Goal: Transaction & Acquisition: Purchase product/service

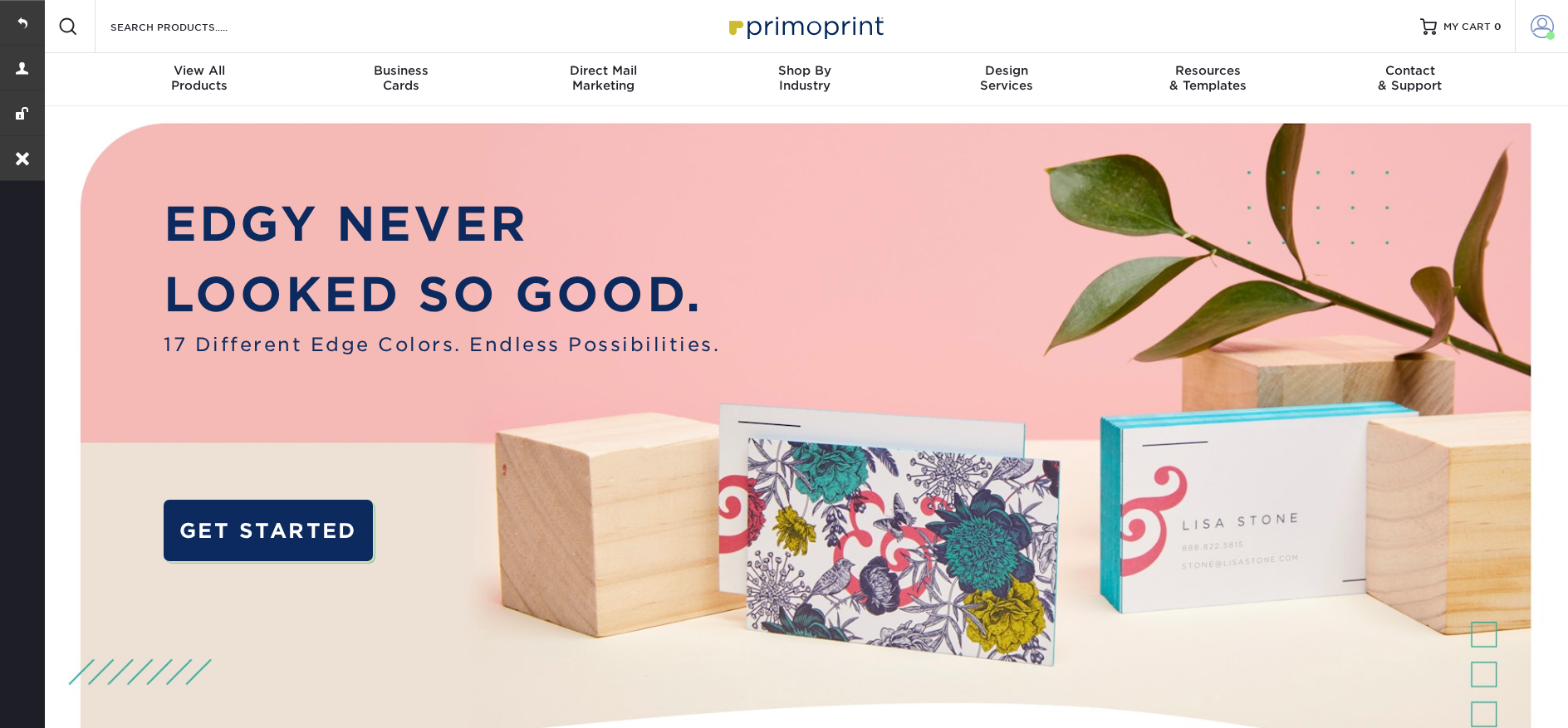
click at [1560, 26] on link "Account" at bounding box center [1541, 26] width 53 height 53
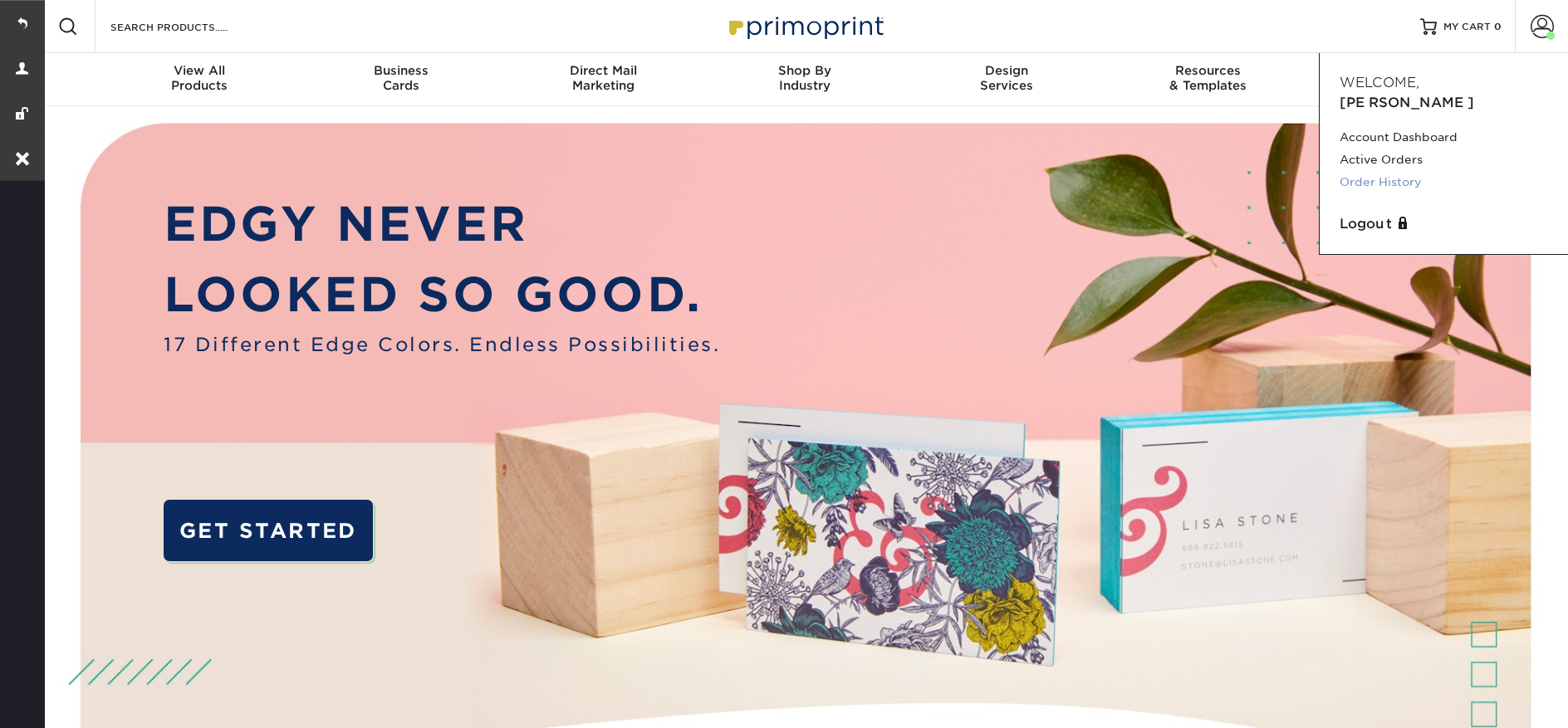
click at [1394, 171] on link "Order History" at bounding box center [1444, 182] width 209 height 22
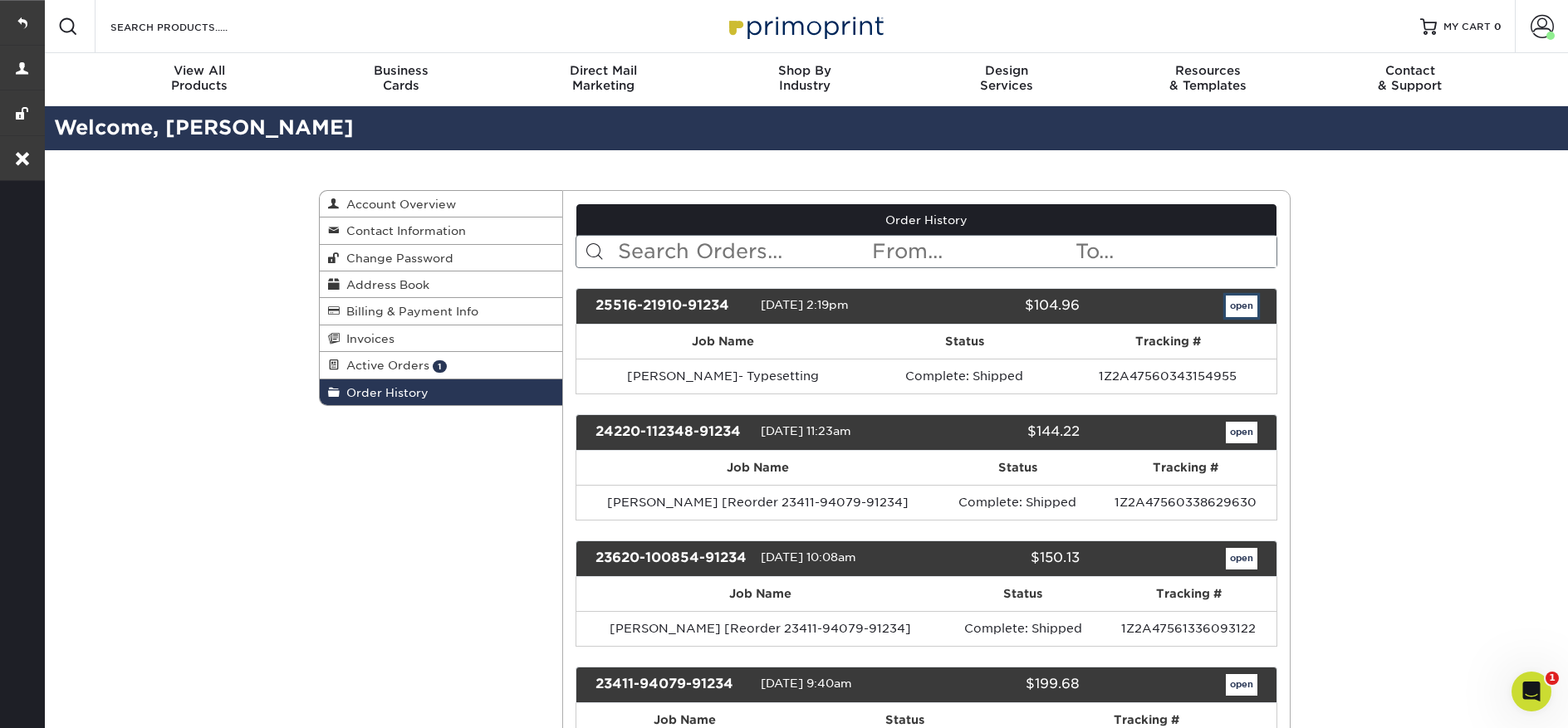
click at [1255, 313] on link "open" at bounding box center [1241, 306] width 32 height 21
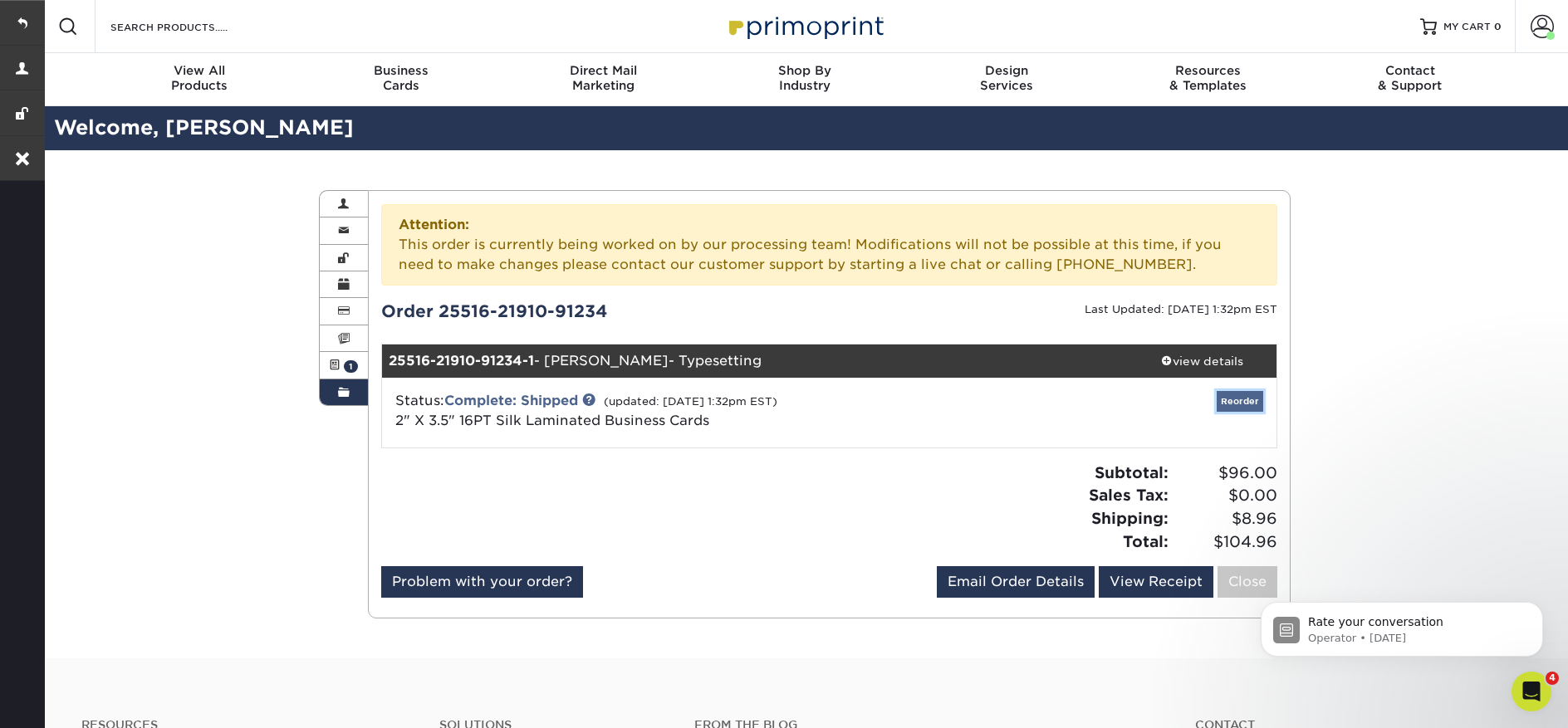
click at [1247, 403] on link "Reorder" at bounding box center [1240, 402] width 46 height 21
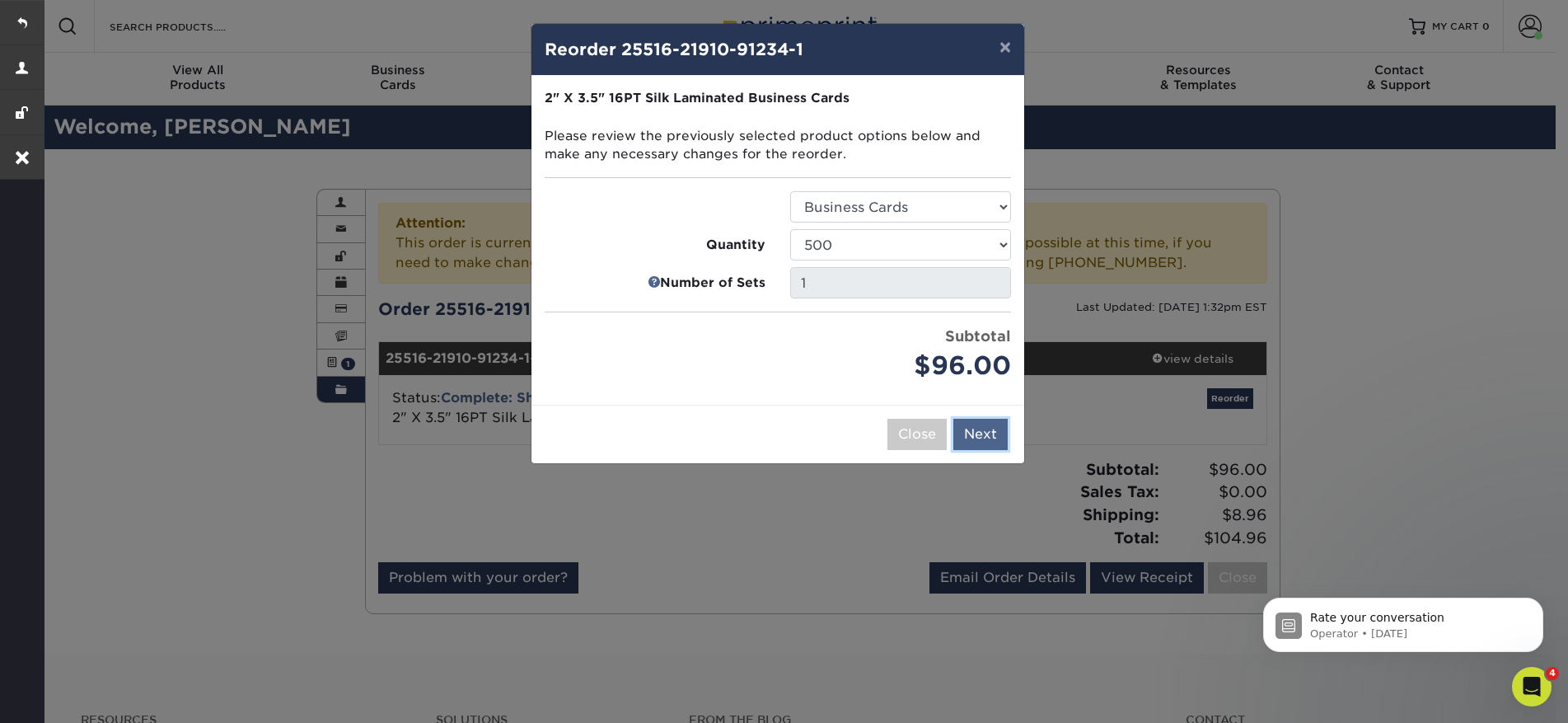
click at [999, 431] on button "Next" at bounding box center [980, 434] width 54 height 31
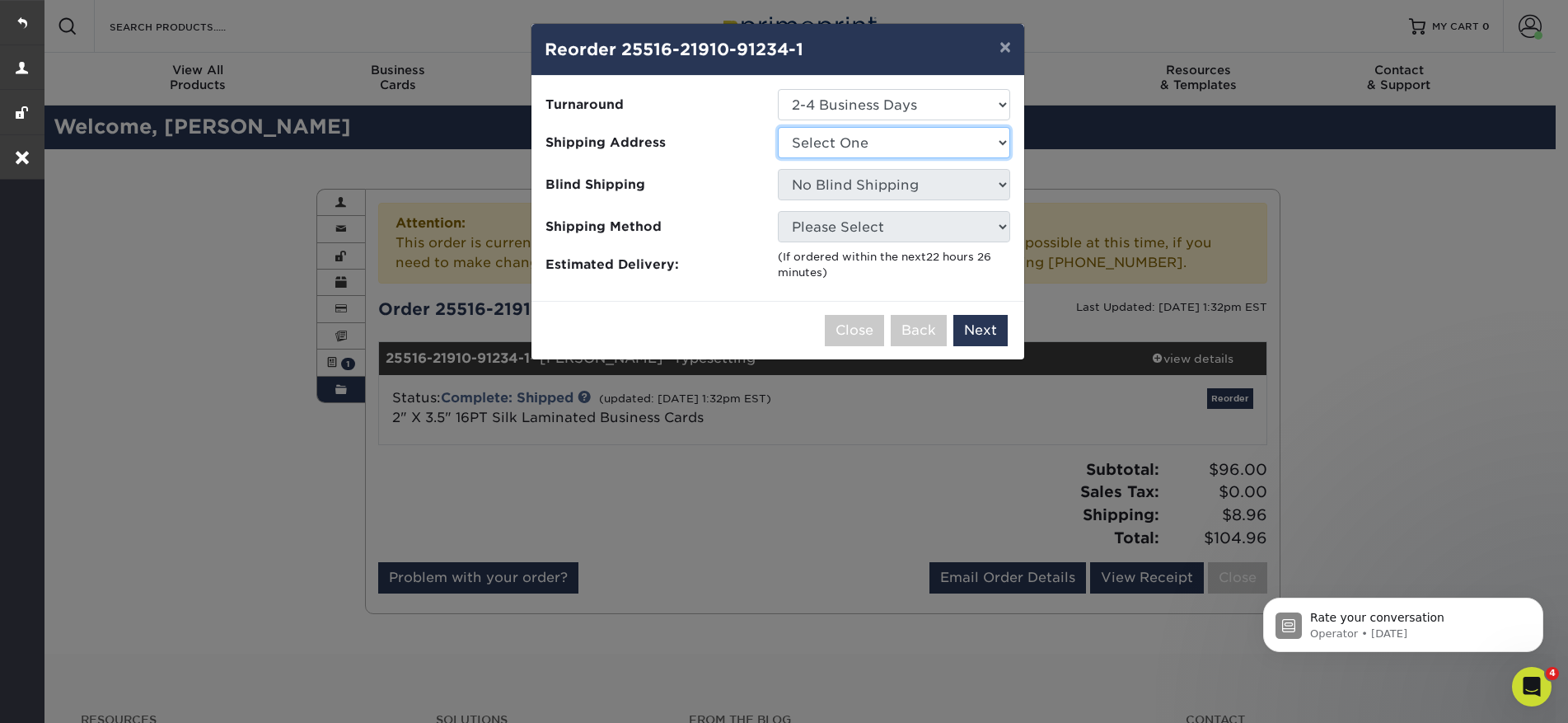
click at [890, 147] on select "Select One 7107 W Grand Ave" at bounding box center [894, 143] width 232 height 31
select select "123971"
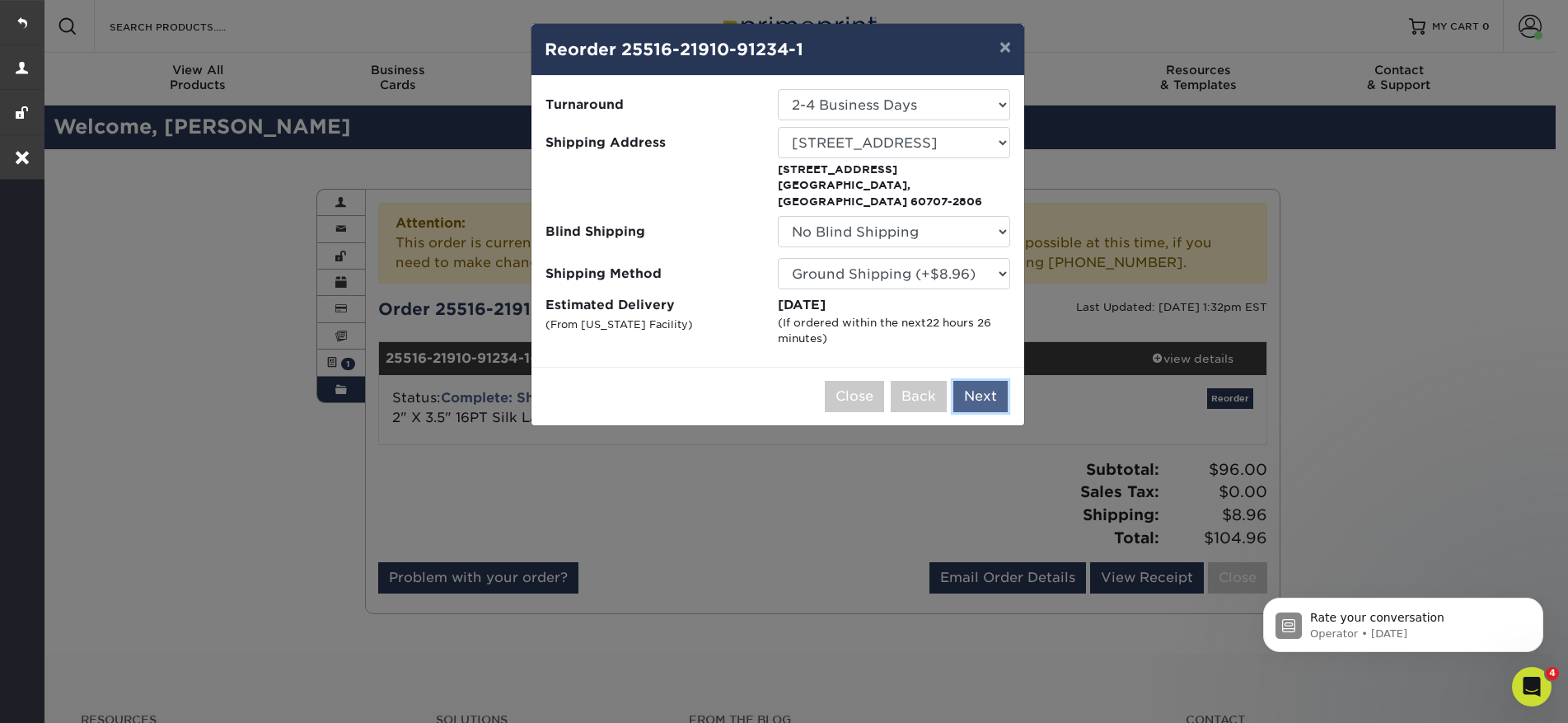
click at [998, 381] on button "Next" at bounding box center [980, 396] width 54 height 31
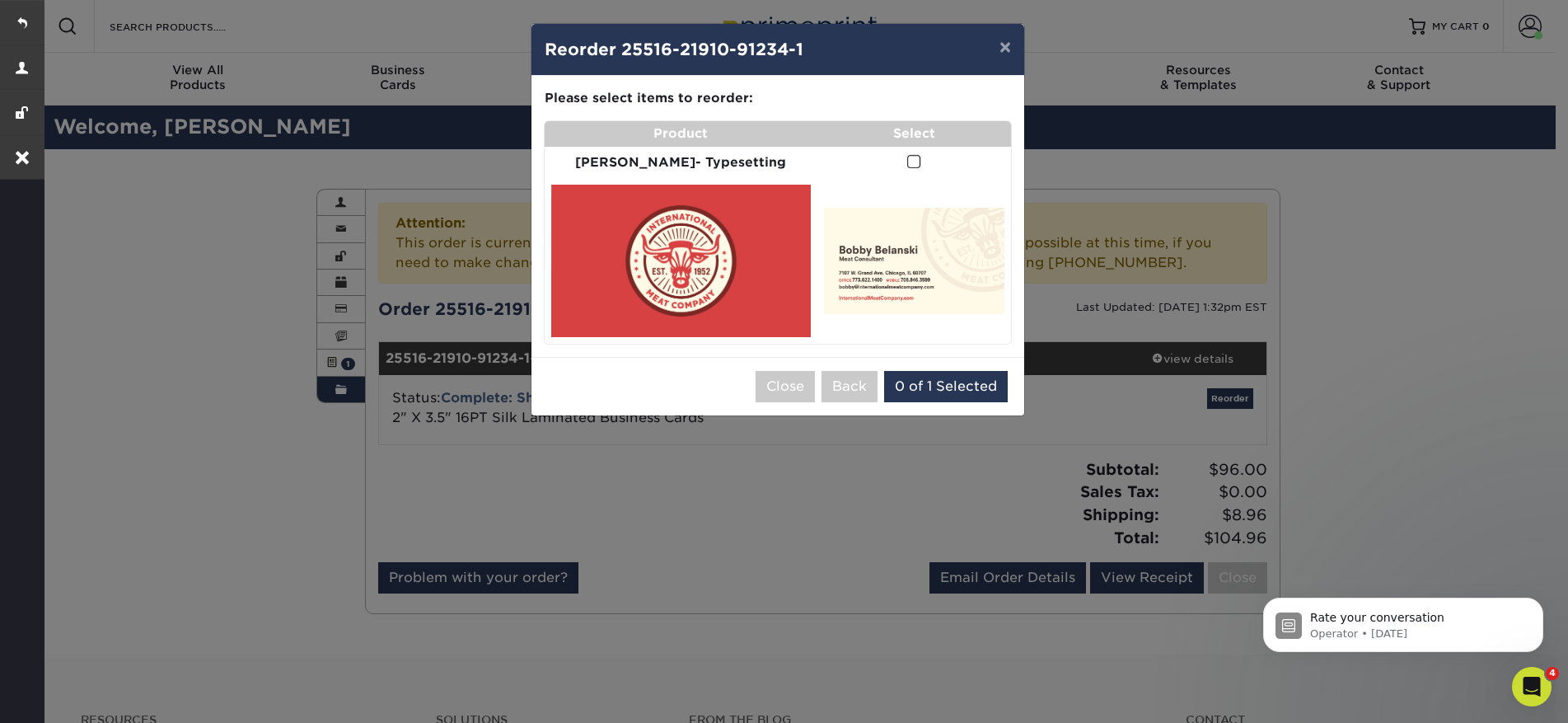
click at [907, 160] on span at bounding box center [913, 162] width 14 height 15
click at [0, 0] on input "checkbox" at bounding box center [0, 0] width 0 height 0
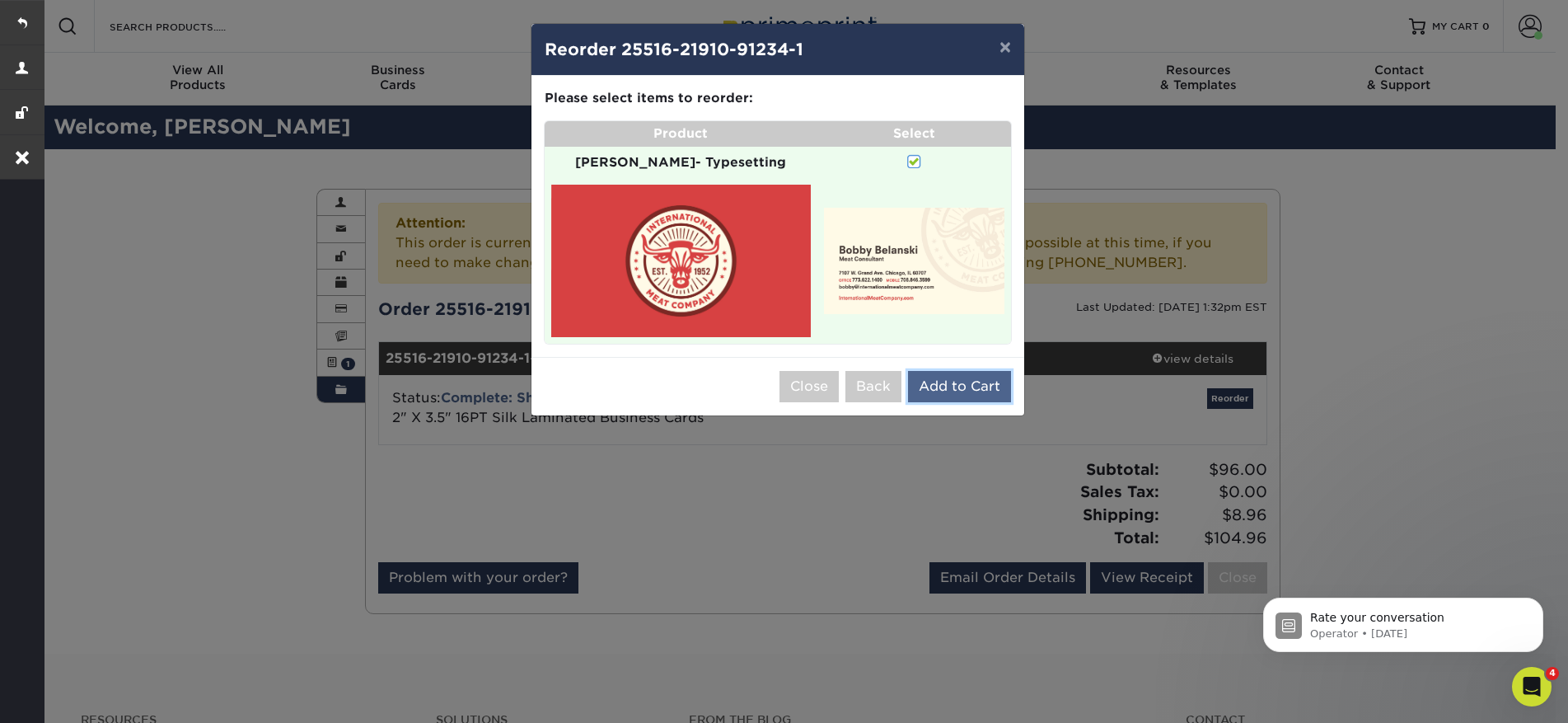
click at [935, 371] on button "Add to Cart" at bounding box center [958, 386] width 103 height 31
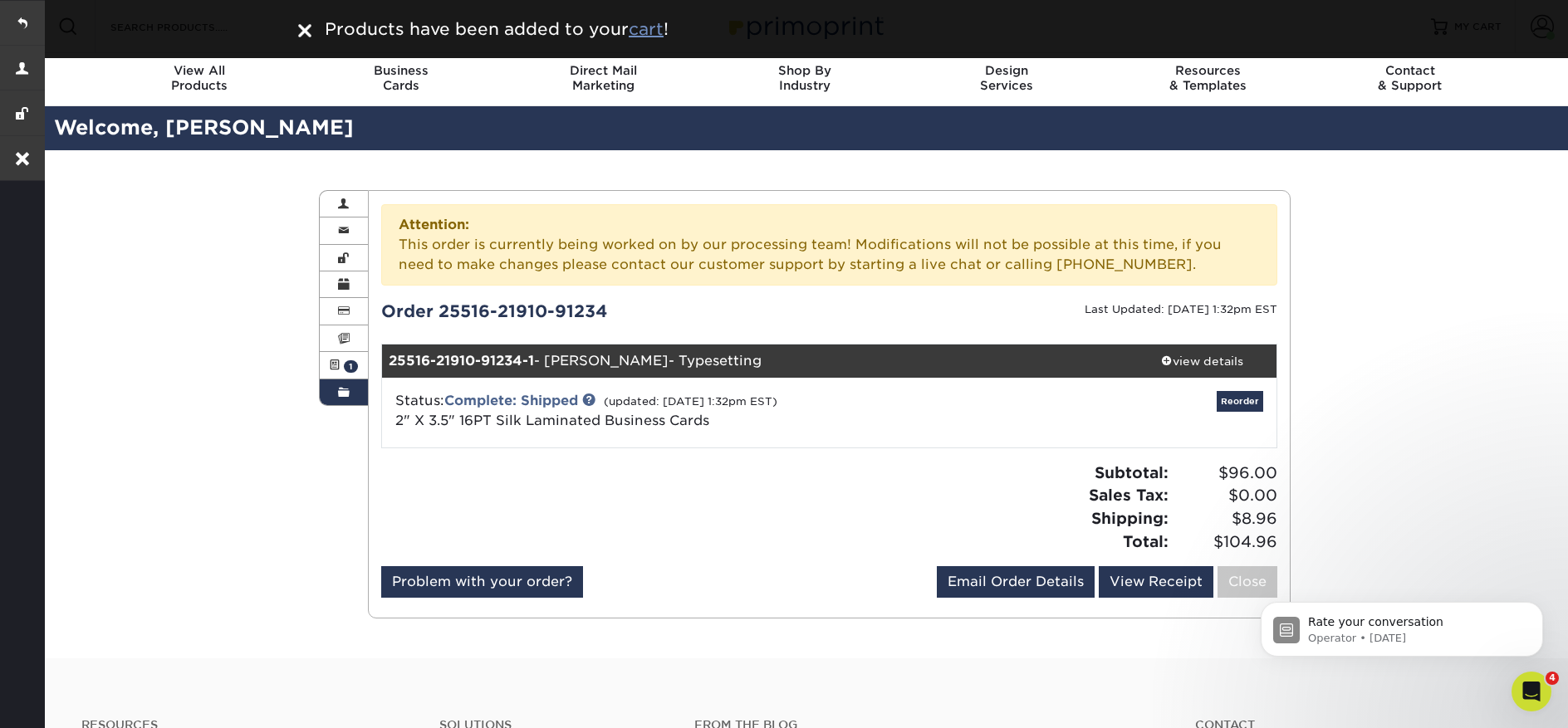
click at [655, 30] on u "cart" at bounding box center [645, 28] width 35 height 20
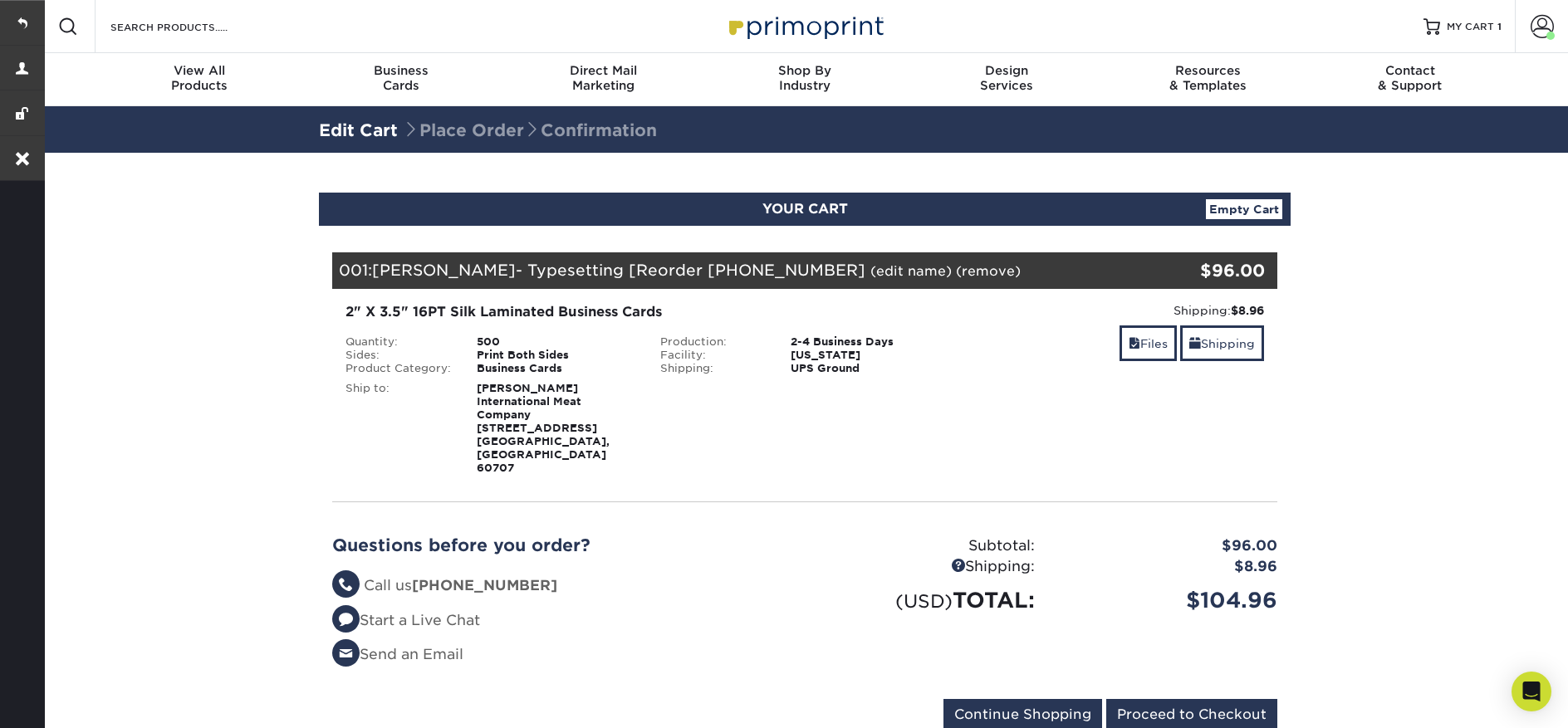
click at [870, 272] on link "(edit name)" at bounding box center [911, 271] width 81 height 15
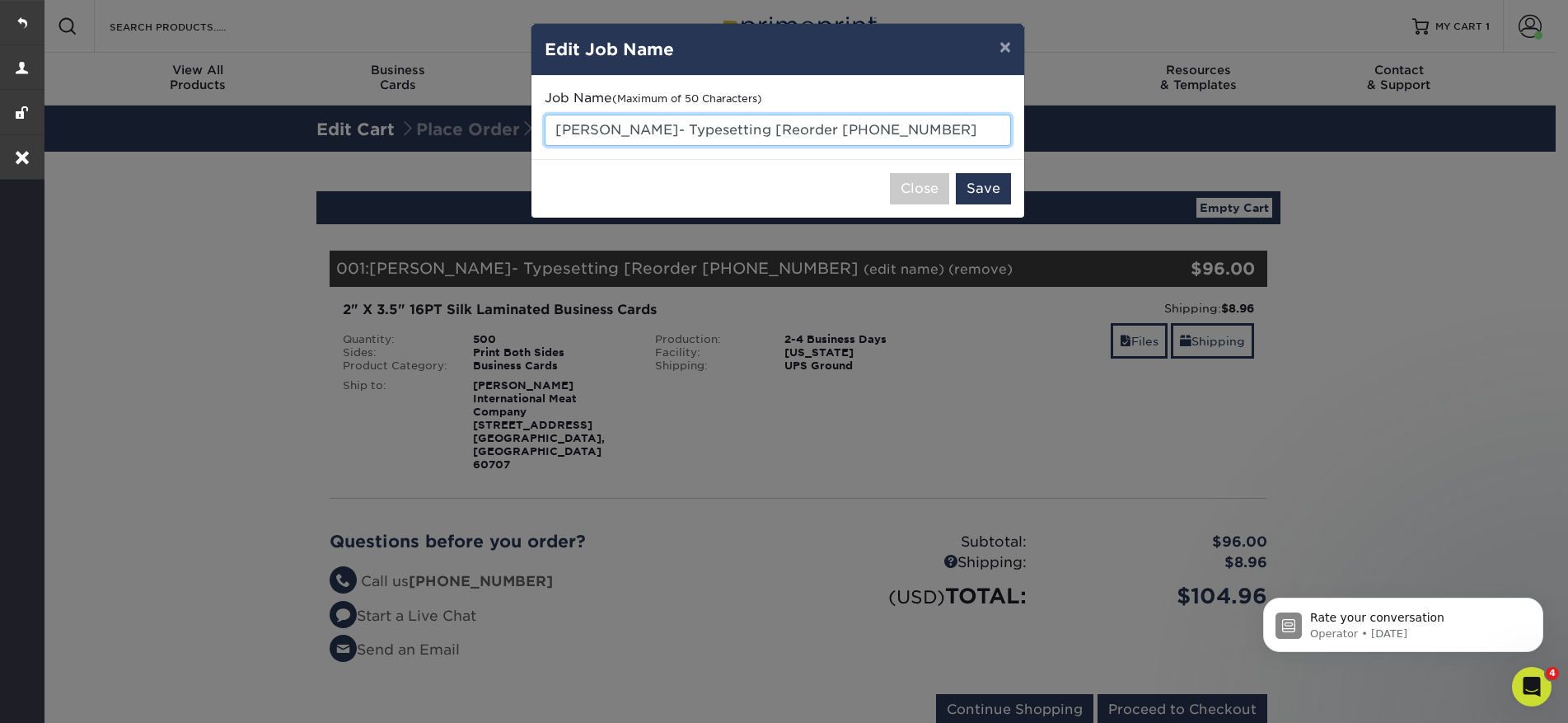
drag, startPoint x: 947, startPoint y: 130, endPoint x: 661, endPoint y: 126, distance: 286.0
click at [661, 126] on input "Bobby Belanski- Typesetting [Reorder 25516-21910-9" at bounding box center [778, 130] width 466 height 31
type input "Bobby Belanski"
click at [979, 192] on button "Save" at bounding box center [983, 188] width 55 height 31
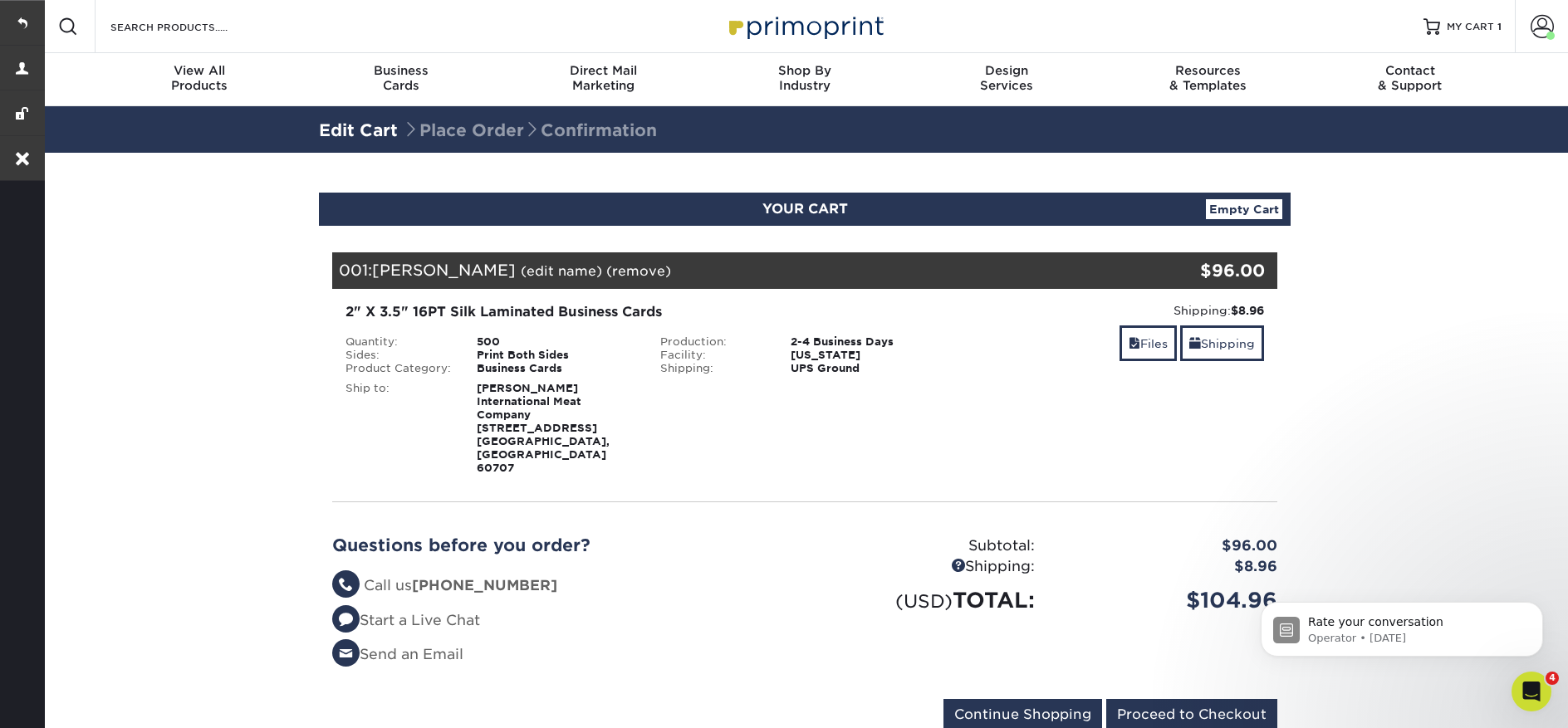
click at [556, 274] on link "(edit name)" at bounding box center [561, 271] width 81 height 15
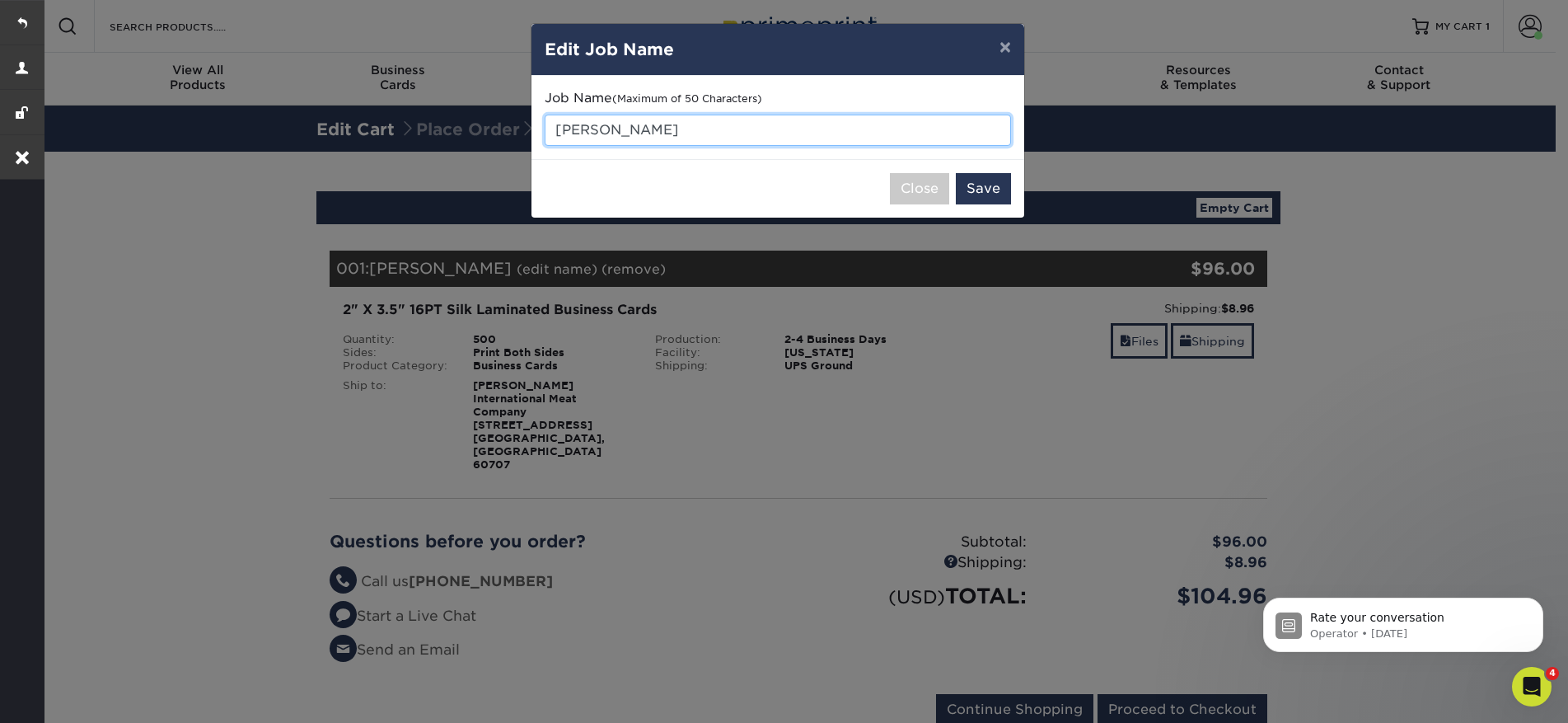
drag, startPoint x: 694, startPoint y: 130, endPoint x: 557, endPoint y: 127, distance: 137.0
click at [557, 128] on input "Bobby Belanski" at bounding box center [778, 130] width 466 height 31
paste input "diane@internationalmeatcompany.com"
paste input "Victor C Bomprezz"
type input "[PERSON_NAME]"
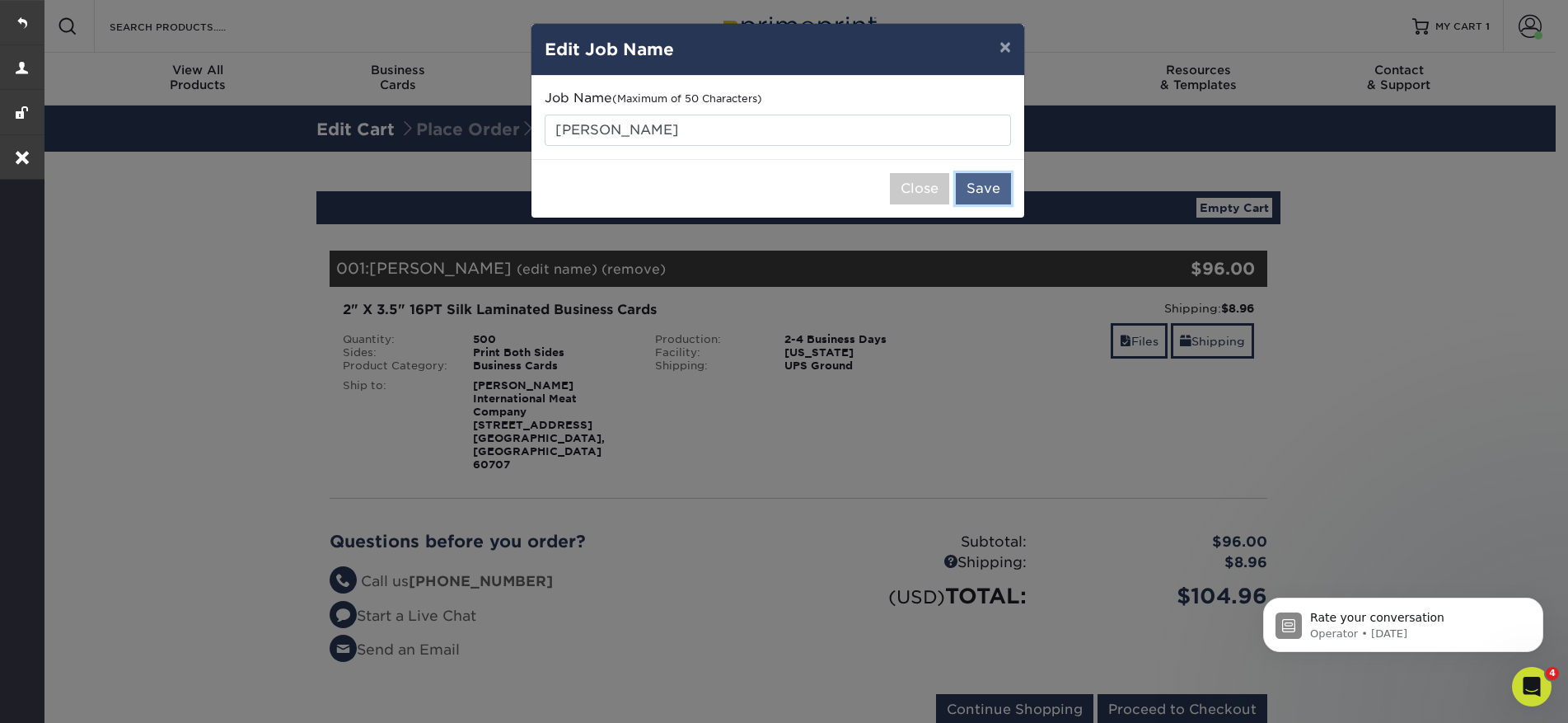
click at [991, 199] on button "Save" at bounding box center [983, 188] width 55 height 31
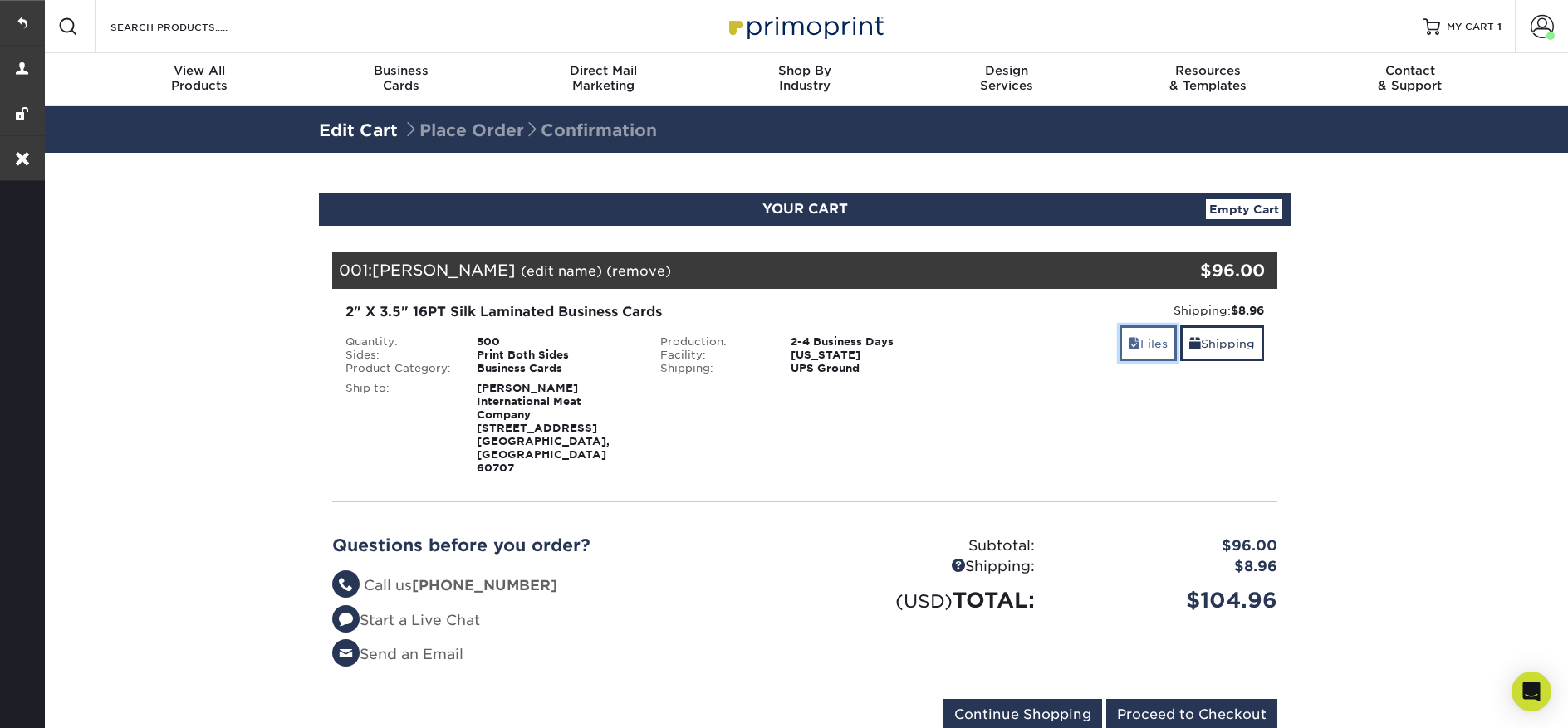
click at [1131, 355] on link "Files" at bounding box center [1147, 343] width 57 height 36
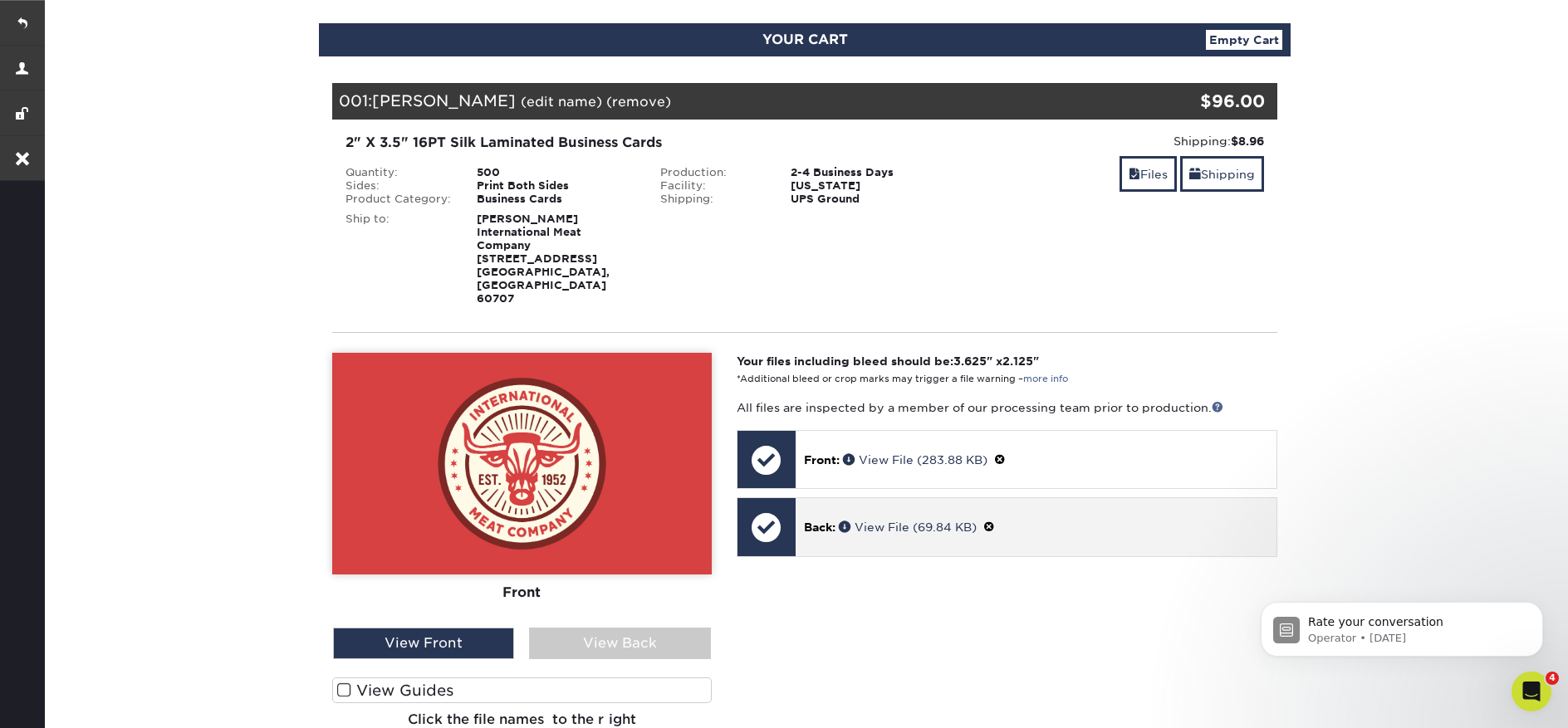
click at [995, 520] on span at bounding box center [989, 527] width 12 height 14
click at [830, 534] on link "Ok" at bounding box center [822, 547] width 36 height 26
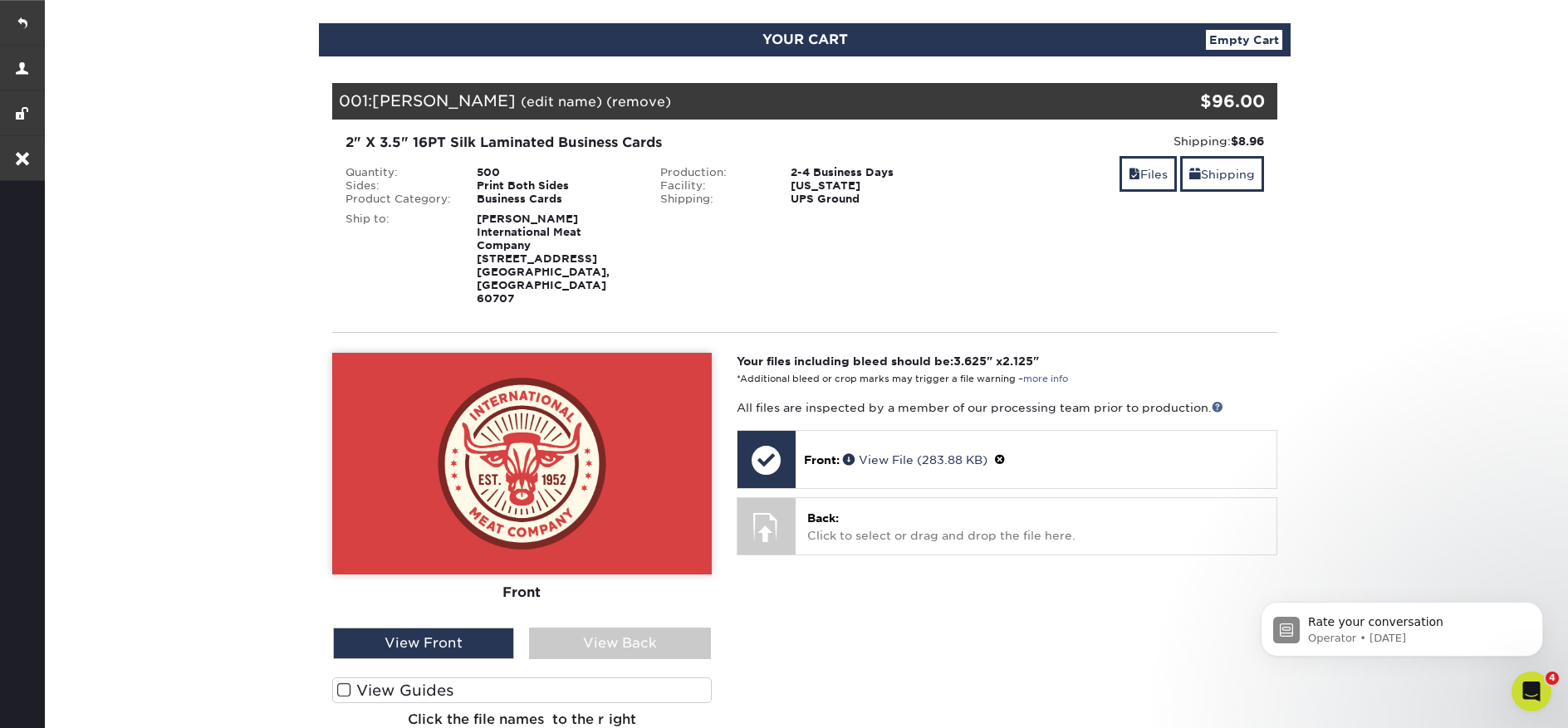
click at [571, 102] on link "(edit name)" at bounding box center [561, 102] width 81 height 15
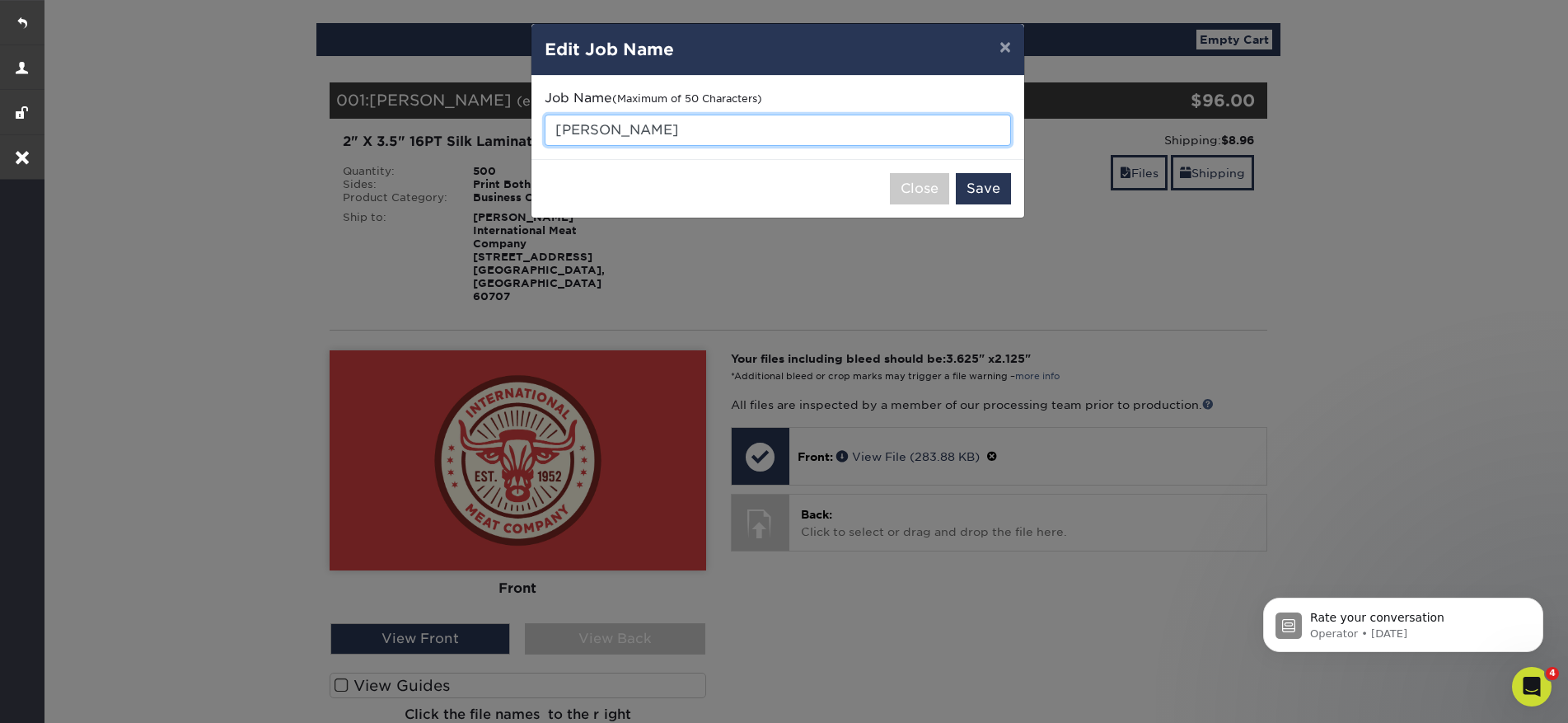
click at [826, 130] on input "[PERSON_NAME]" at bounding box center [778, 130] width 466 height 31
type input "[PERSON_NAME] - typesetting"
click at [992, 196] on button "Save" at bounding box center [983, 188] width 55 height 31
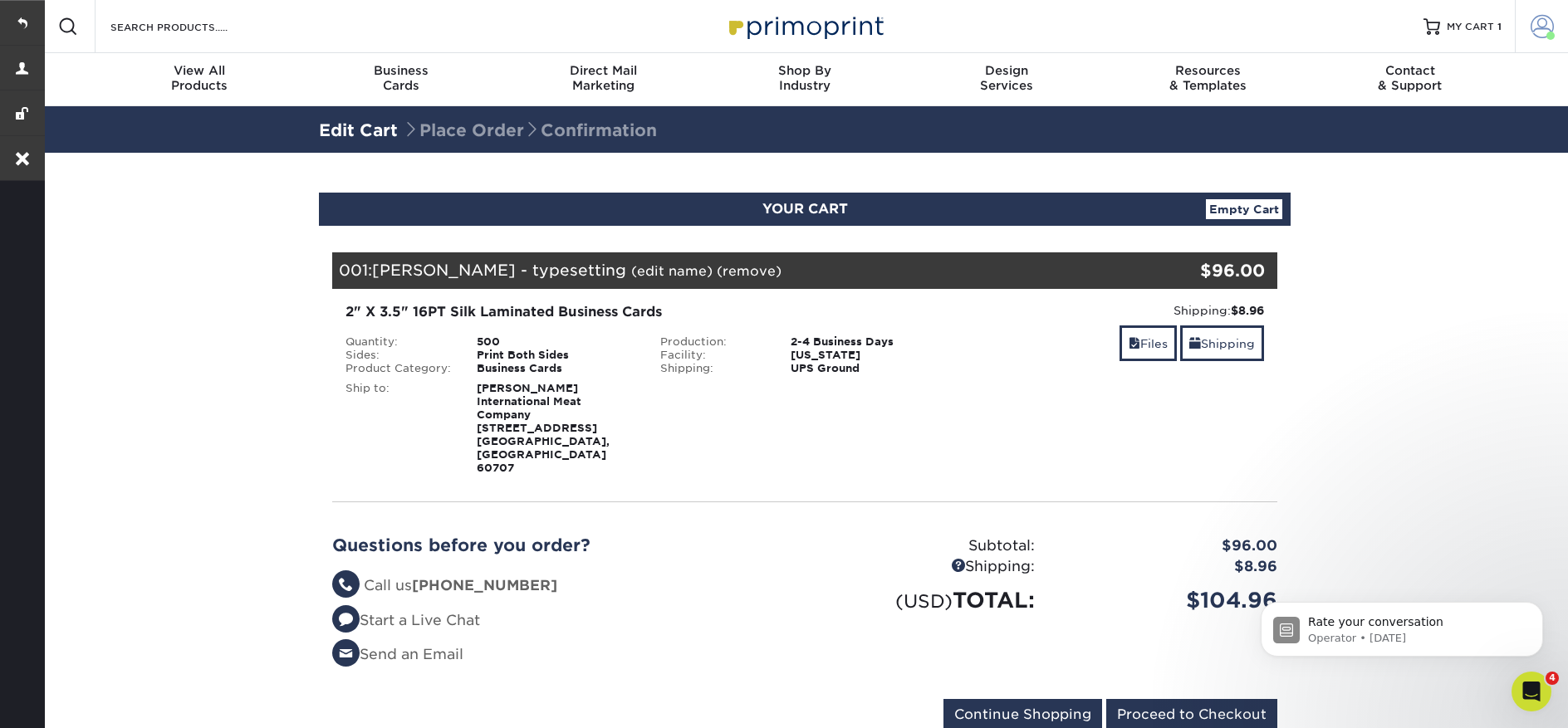
click at [1535, 28] on span at bounding box center [1541, 26] width 23 height 23
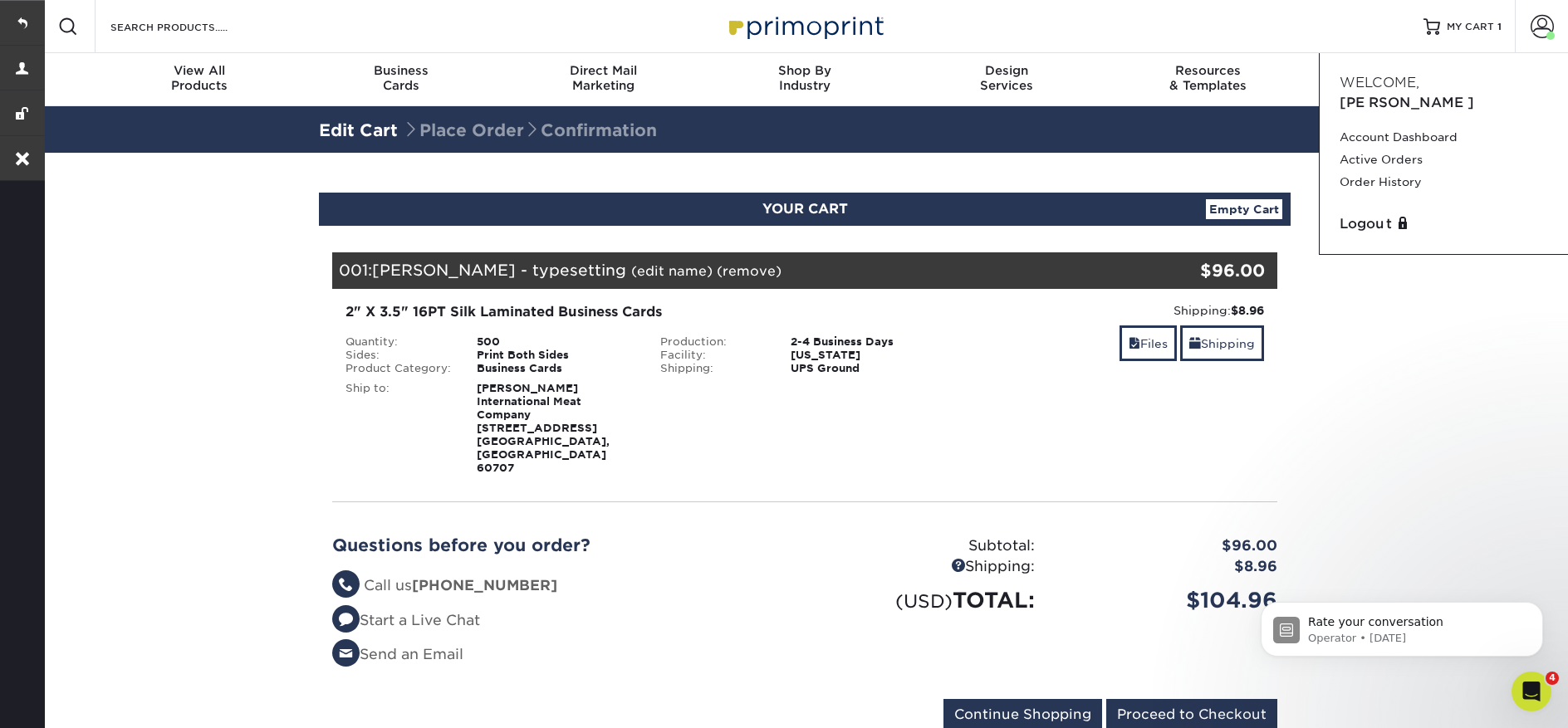
click at [1336, 25] on div "Resources Menu Search Products Account Welcome, Diane Account Dashboard Active …" at bounding box center [805, 26] width 1526 height 53
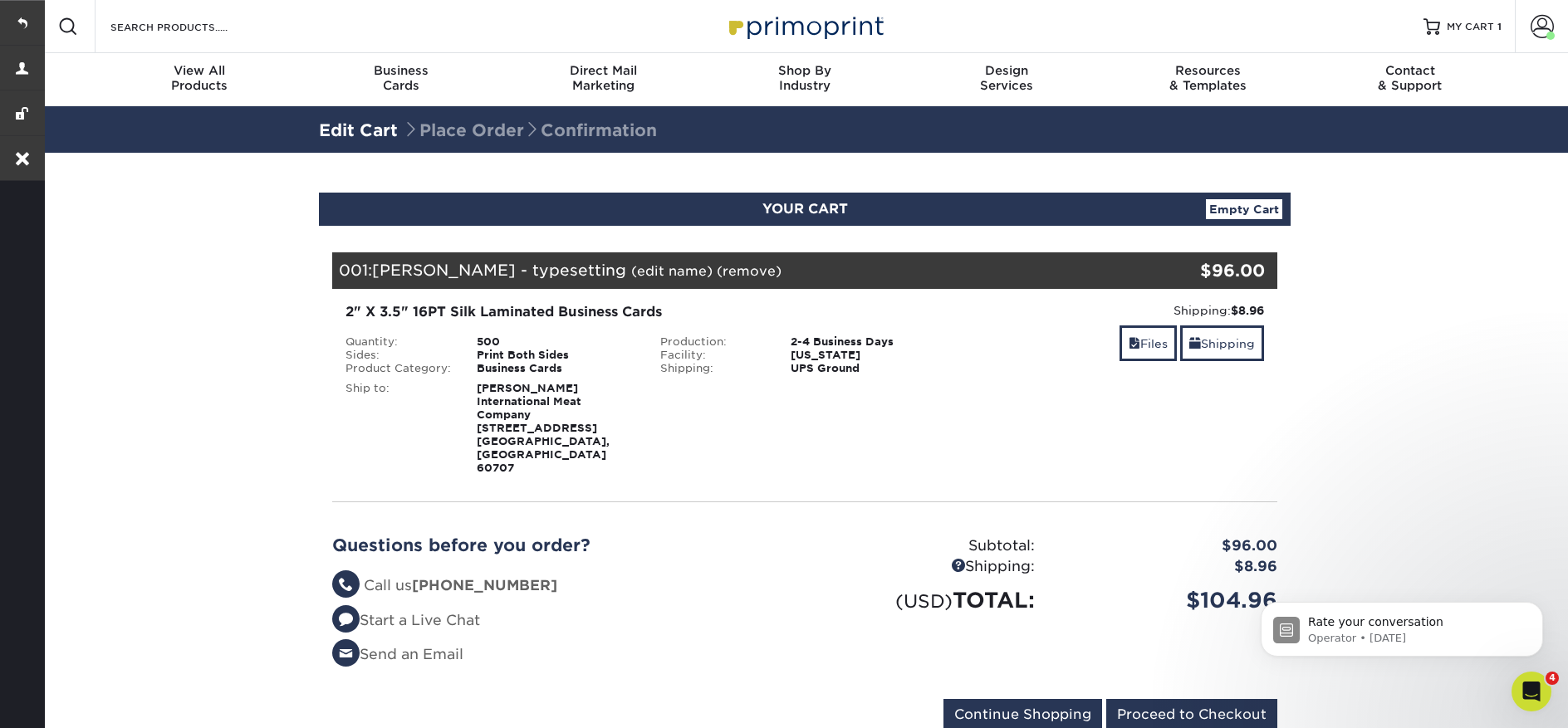
click at [800, 21] on img at bounding box center [805, 26] width 166 height 36
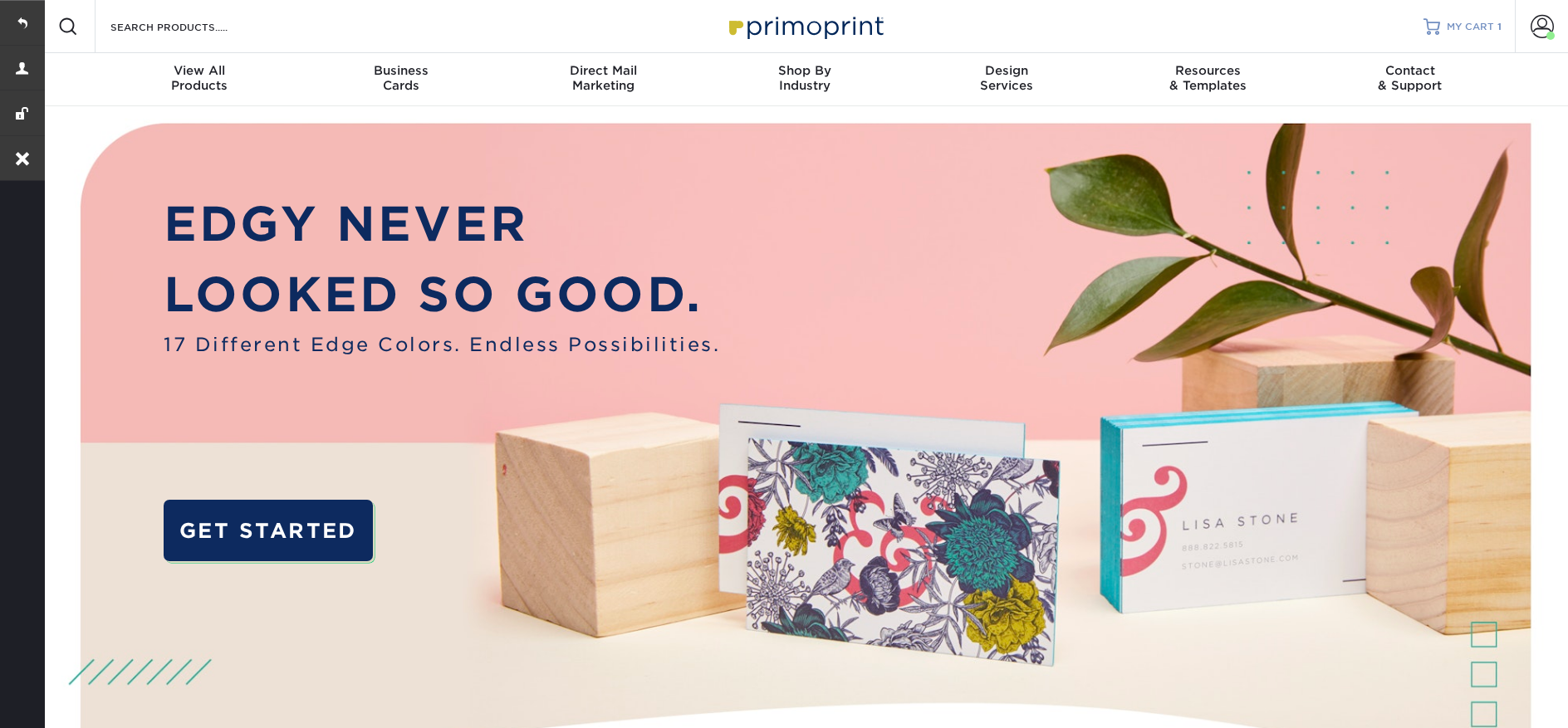
click at [1444, 43] on link "MY CART 1" at bounding box center [1462, 26] width 78 height 53
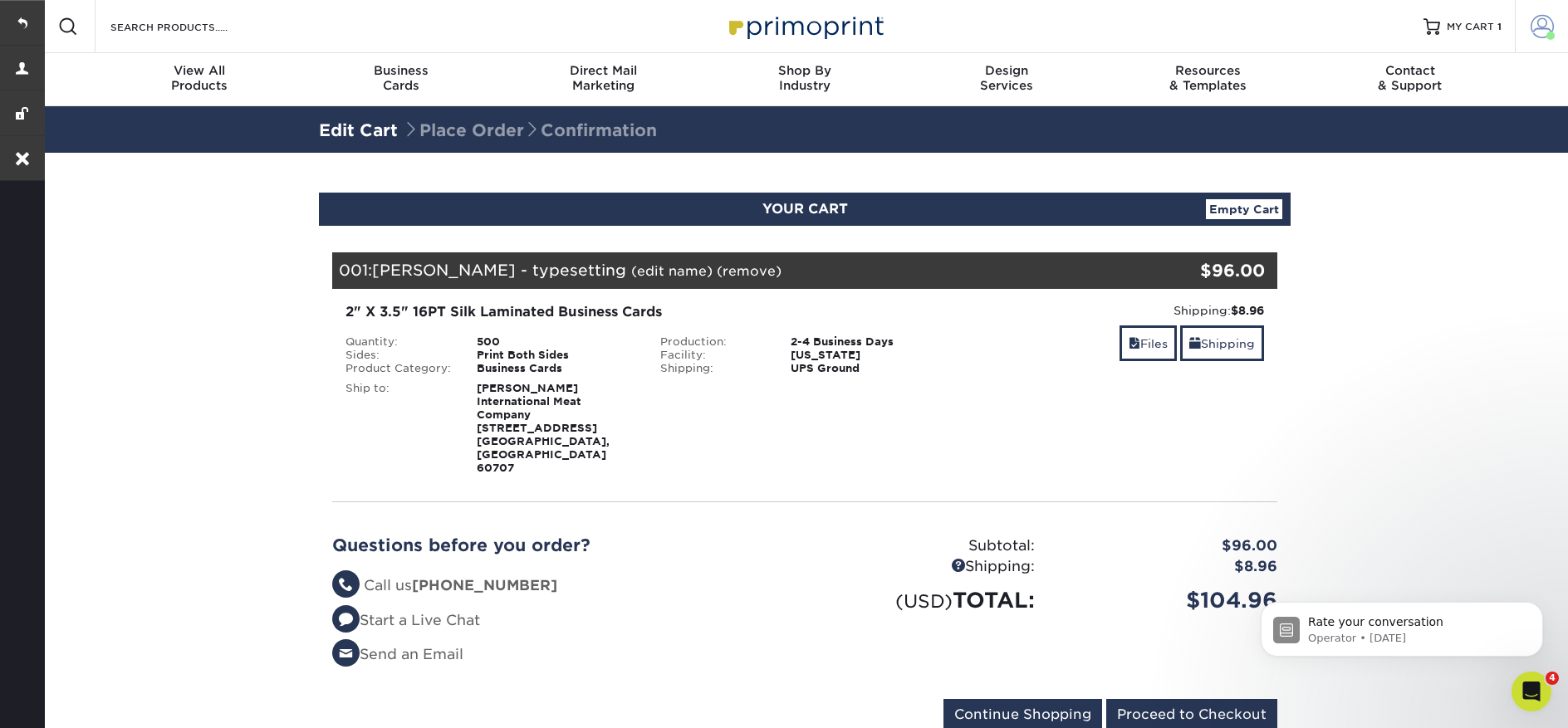
click at [1547, 32] on link "Account" at bounding box center [1541, 26] width 53 height 53
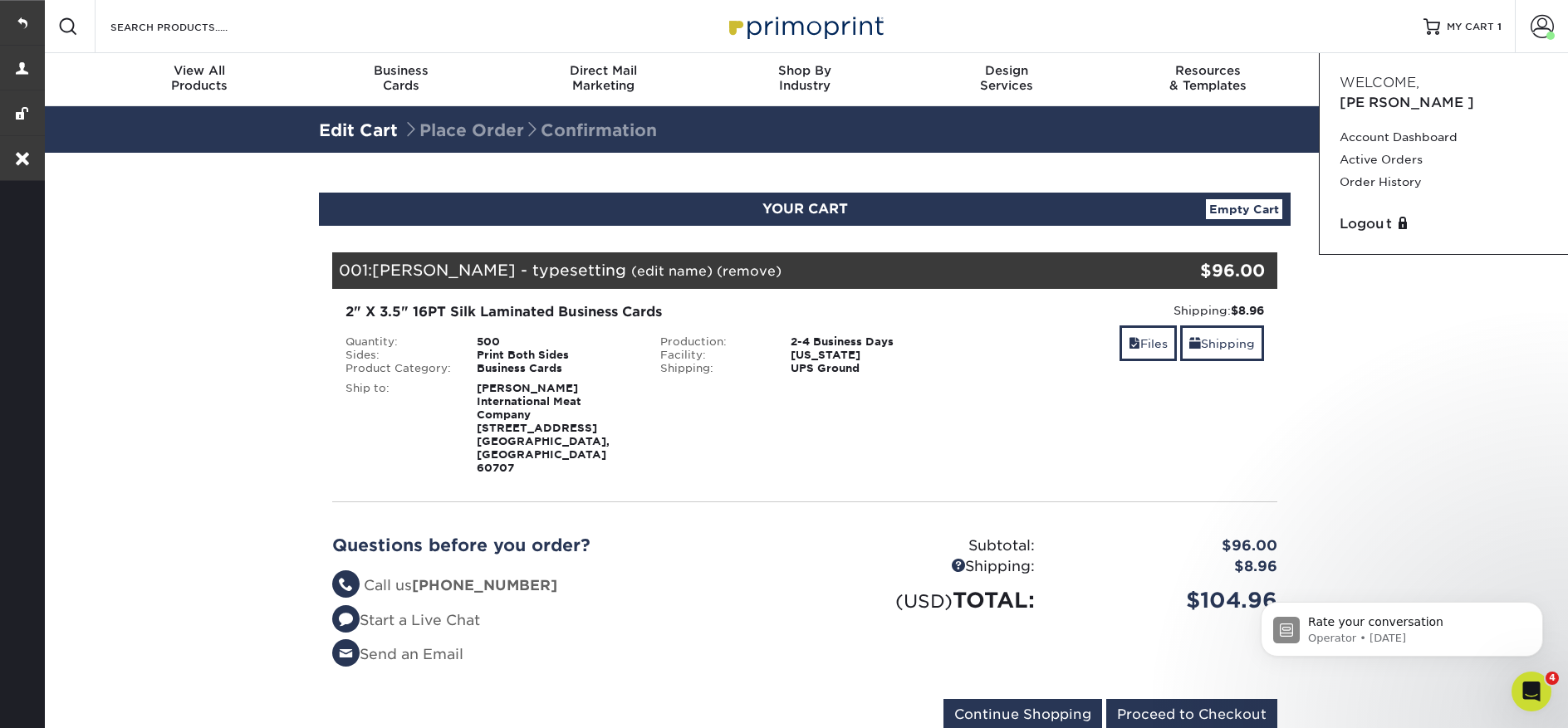
click at [1415, 377] on section "YOUR CART Empty Cart Your Cart is Empty View Account Active Orders Order Histor…" at bounding box center [805, 472] width 1526 height 637
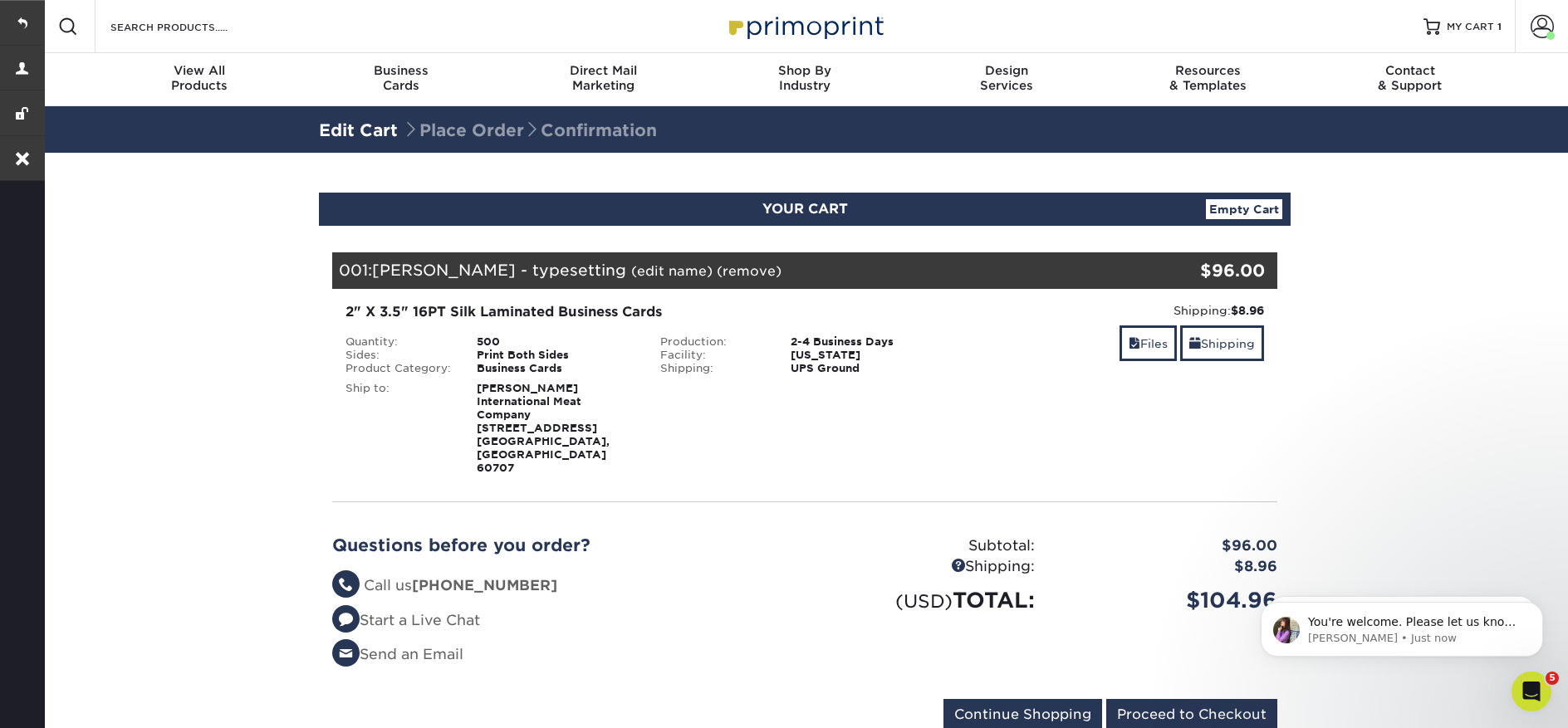
click at [790, 22] on img at bounding box center [805, 26] width 166 height 36
click at [852, 21] on img at bounding box center [805, 26] width 166 height 36
